Goal: Download file/media

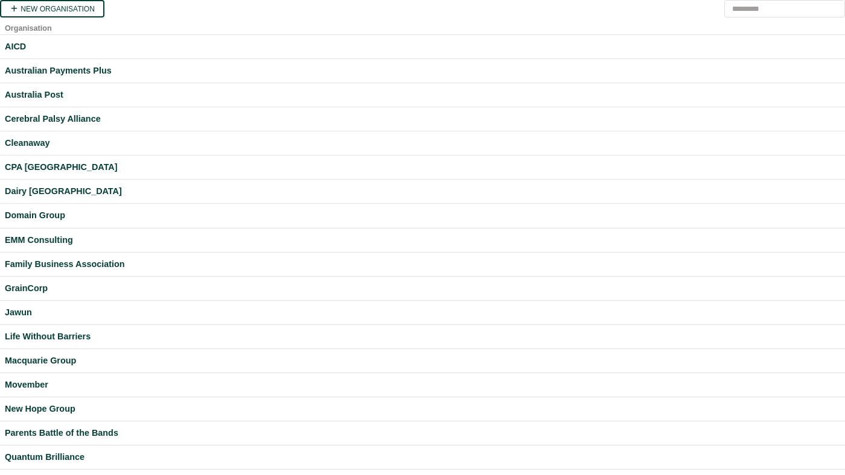
scroll to position [294, 0]
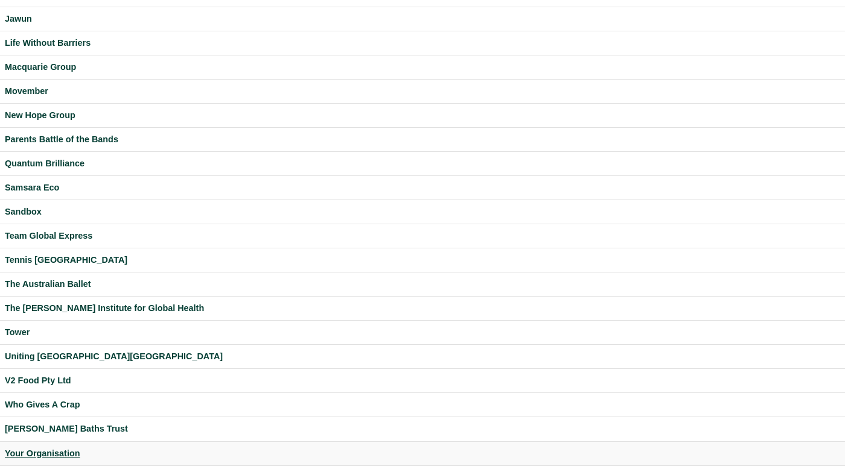
click at [41, 448] on div "Your Organisation" at bounding box center [422, 454] width 835 height 14
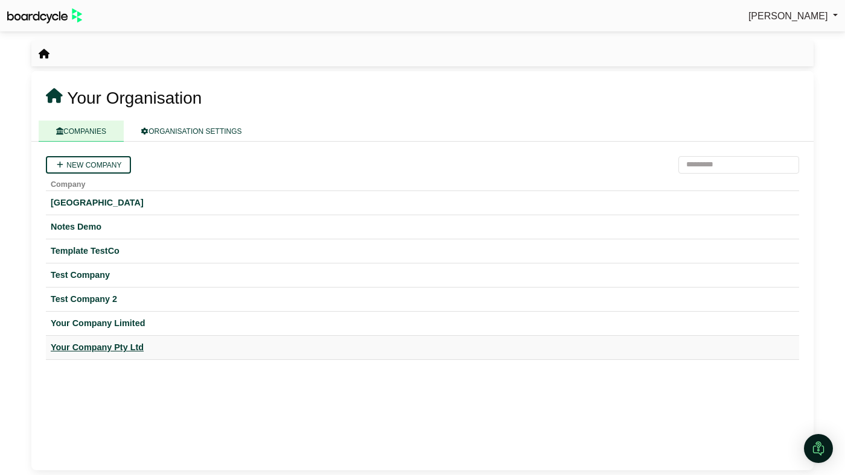
click at [109, 351] on div "Your Company Pty Ltd" at bounding box center [422, 348] width 743 height 14
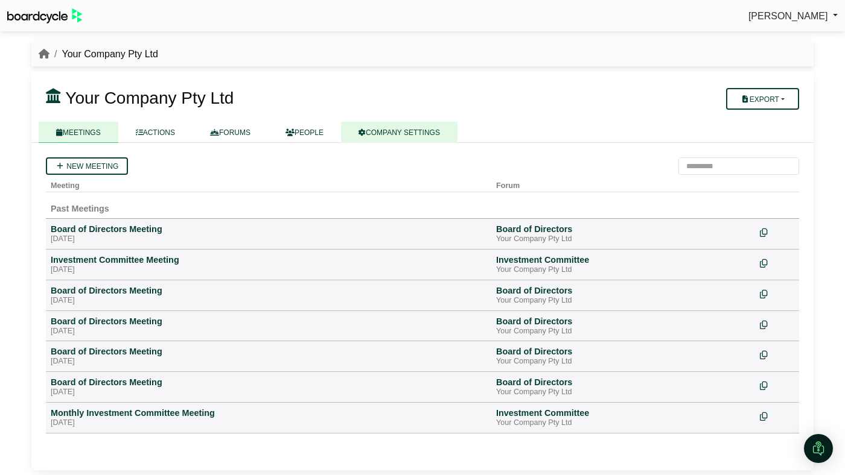
click at [389, 134] on link "COMPANY SETTINGS" at bounding box center [399, 132] width 116 height 21
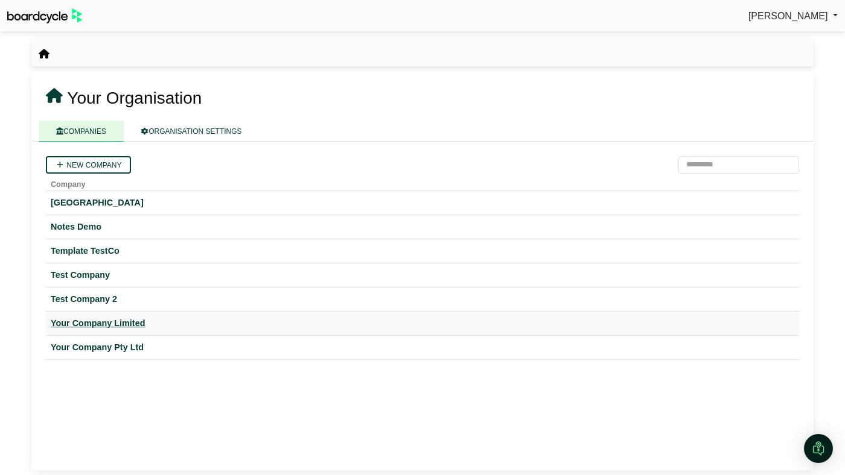
click at [101, 323] on div "Your Company Limited" at bounding box center [422, 324] width 743 height 14
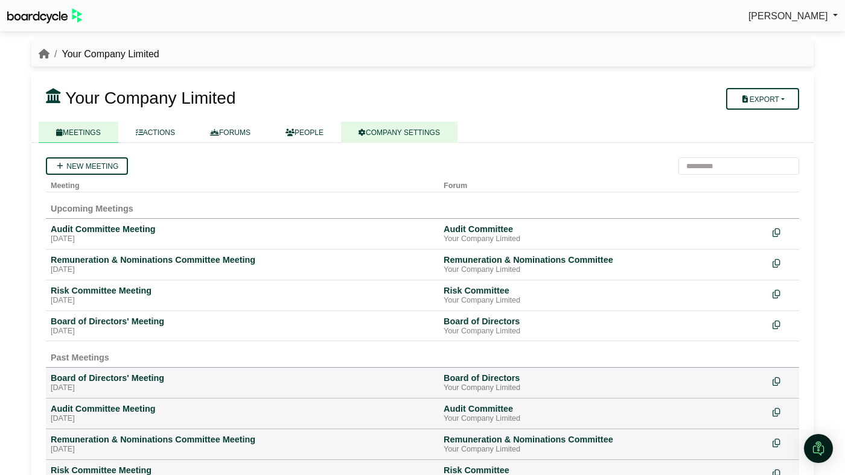
click at [407, 130] on link "COMPANY SETTINGS" at bounding box center [399, 132] width 116 height 21
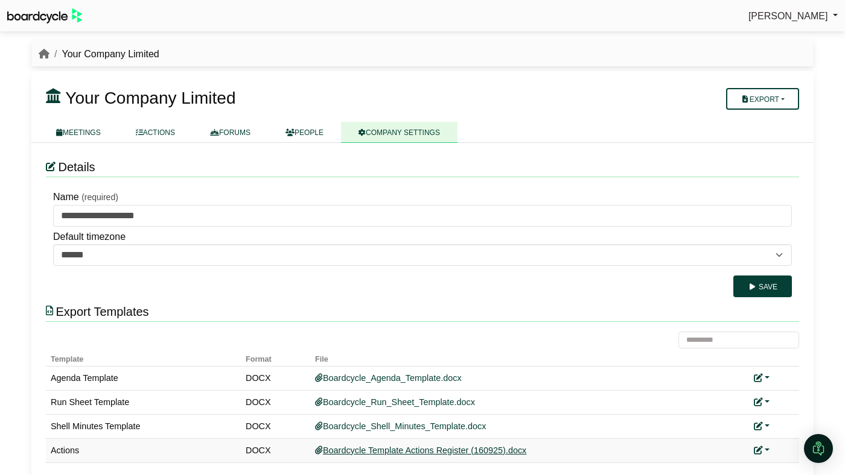
scroll to position [17, 0]
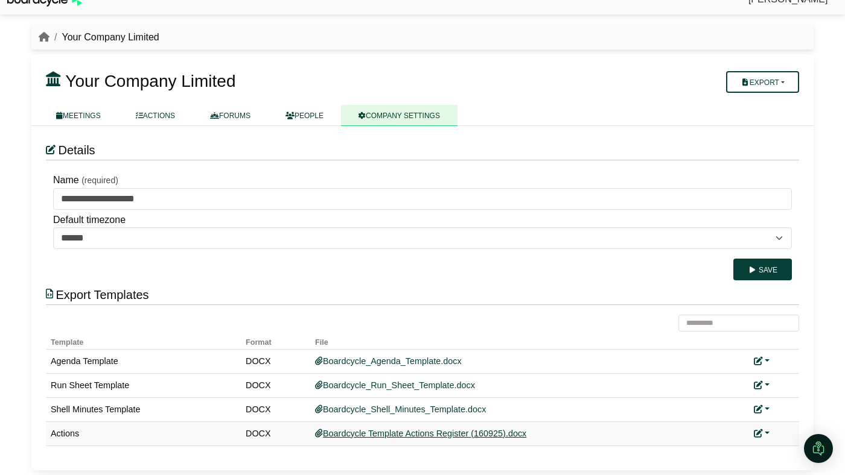
click at [378, 434] on link "Boardcycle Template Actions Register (160925).docx" at bounding box center [420, 434] width 211 height 10
click at [45, 37] on icon "breadcrumb" at bounding box center [44, 37] width 11 height 10
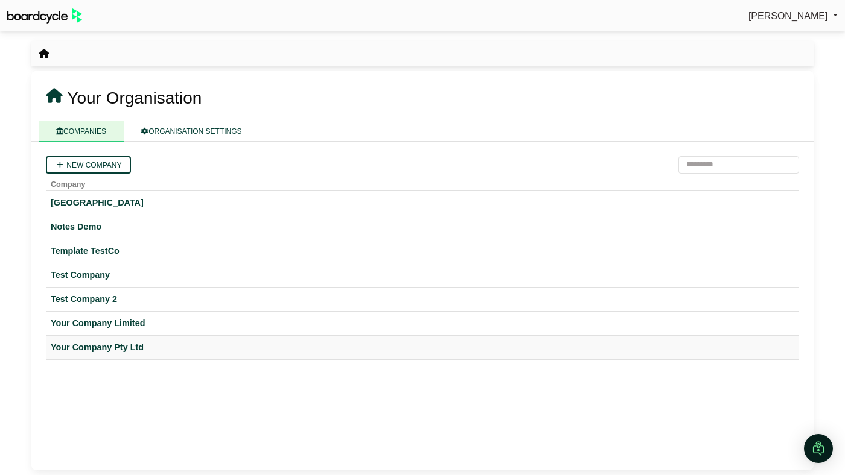
click at [102, 343] on div "Your Company Pty Ltd" at bounding box center [422, 348] width 743 height 14
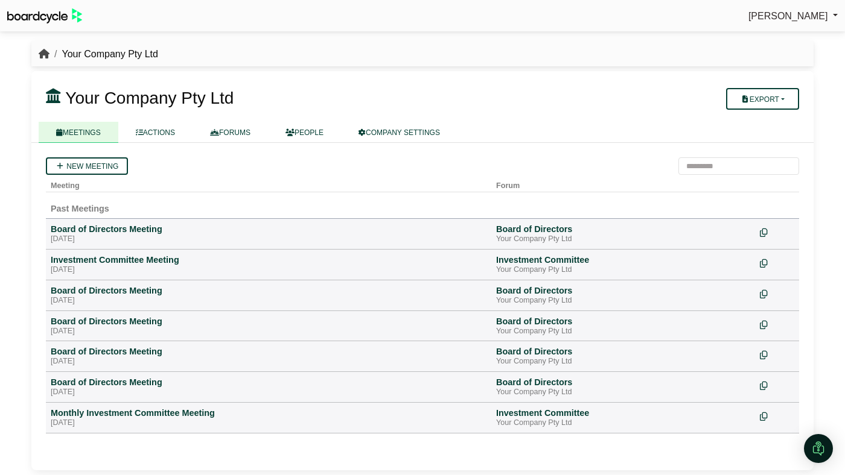
click at [46, 52] on icon "breadcrumb" at bounding box center [44, 54] width 11 height 10
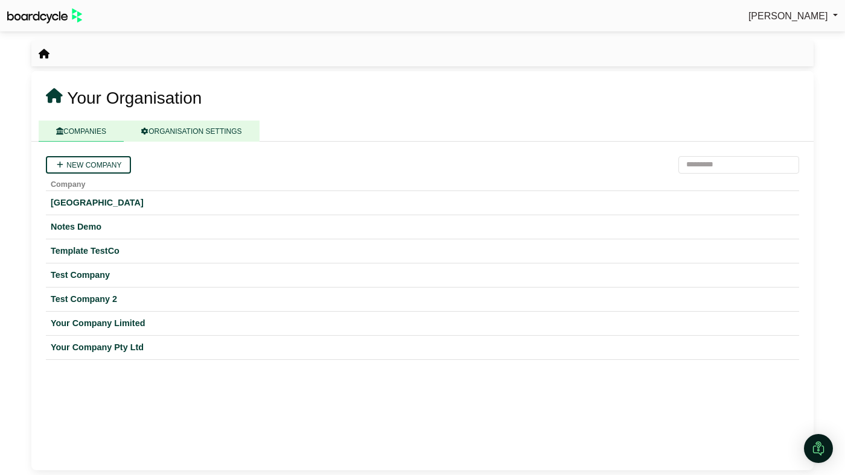
click at [232, 136] on link "ORGANISATION SETTINGS" at bounding box center [191, 131] width 135 height 21
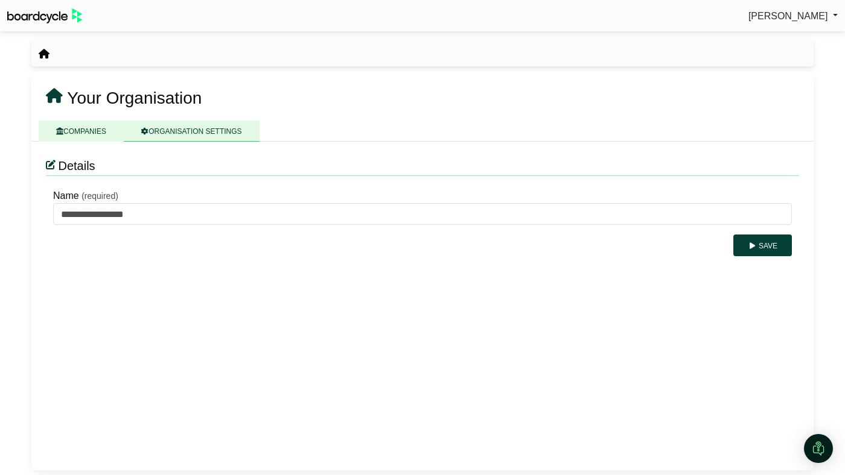
click at [77, 127] on link "COMPANIES" at bounding box center [81, 131] width 85 height 21
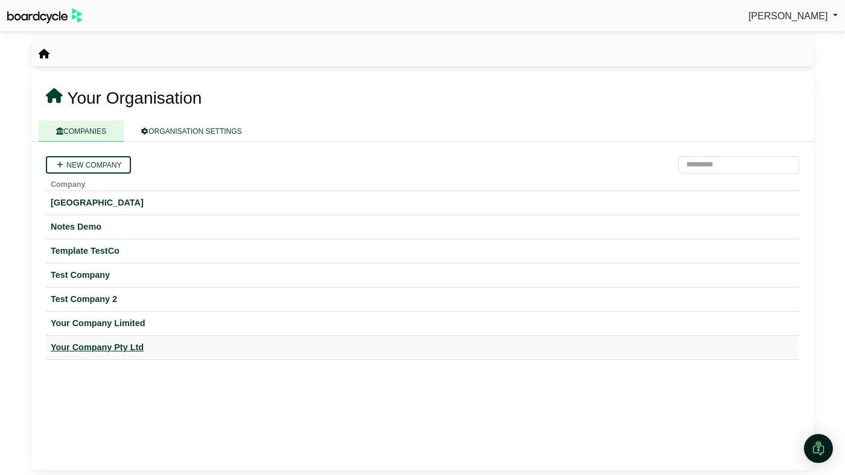
click at [90, 351] on div "Your Company Pty Ltd" at bounding box center [422, 348] width 743 height 14
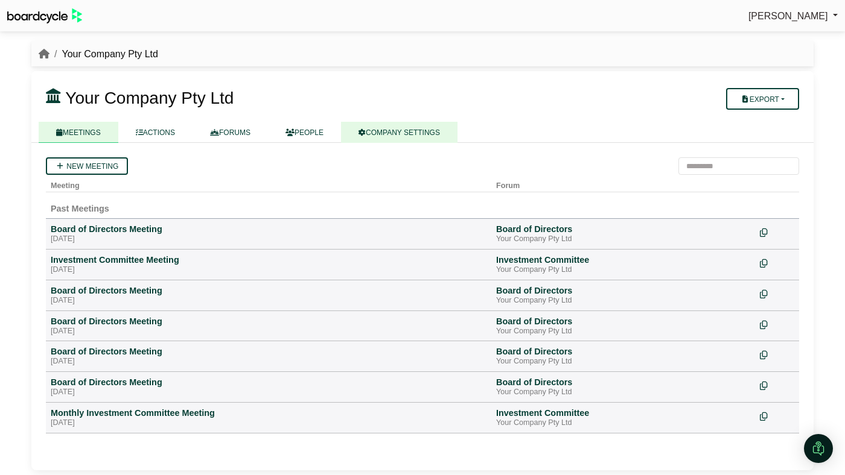
click at [401, 130] on link "COMPANY SETTINGS" at bounding box center [399, 132] width 116 height 21
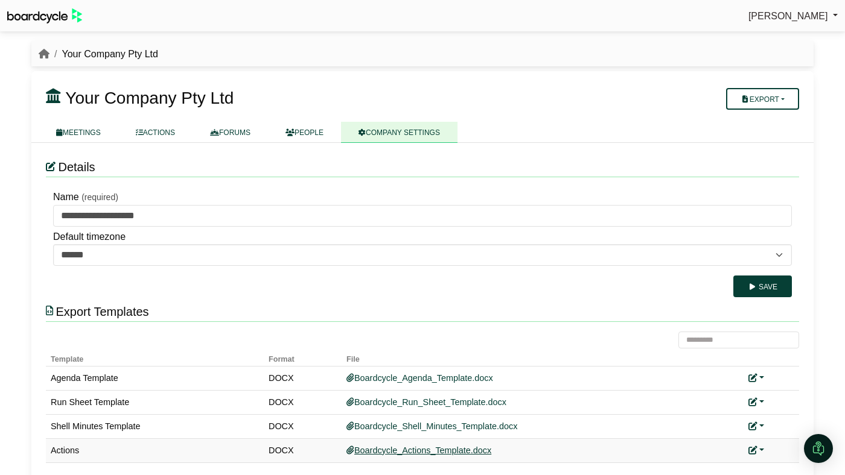
click at [414, 447] on link "Boardcycle_Actions_Template.docx" at bounding box center [418, 451] width 145 height 10
